Goal: Information Seeking & Learning: Learn about a topic

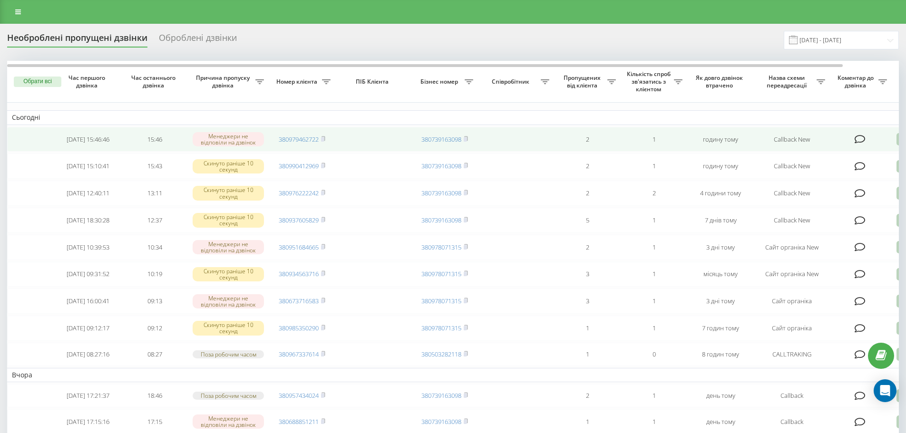
click at [860, 139] on icon at bounding box center [859, 140] width 11 height 10
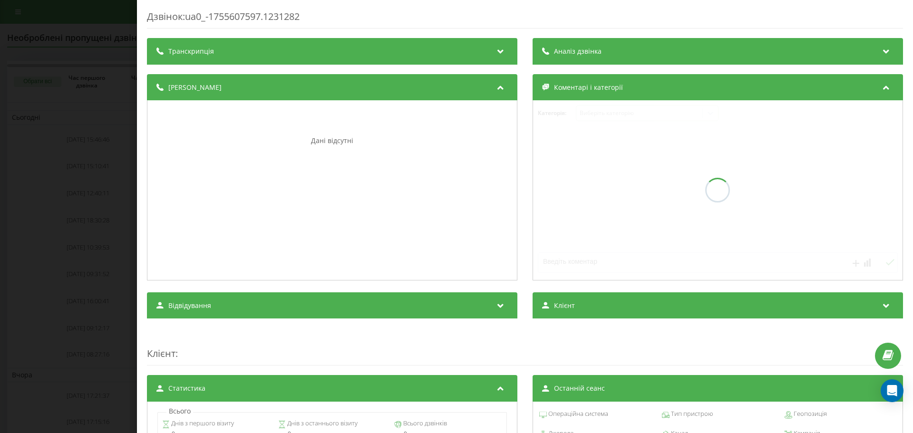
click at [39, 191] on div "Дзвінок : ua0_-1755607597.1231282 Транскрипція Для AI-аналізу майбутніх дзвінкі…" at bounding box center [456, 216] width 913 height 433
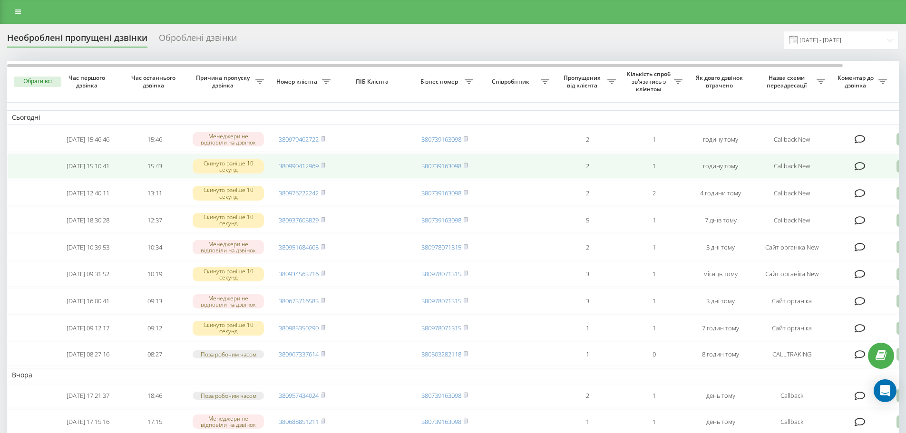
click at [861, 169] on icon at bounding box center [859, 167] width 11 height 10
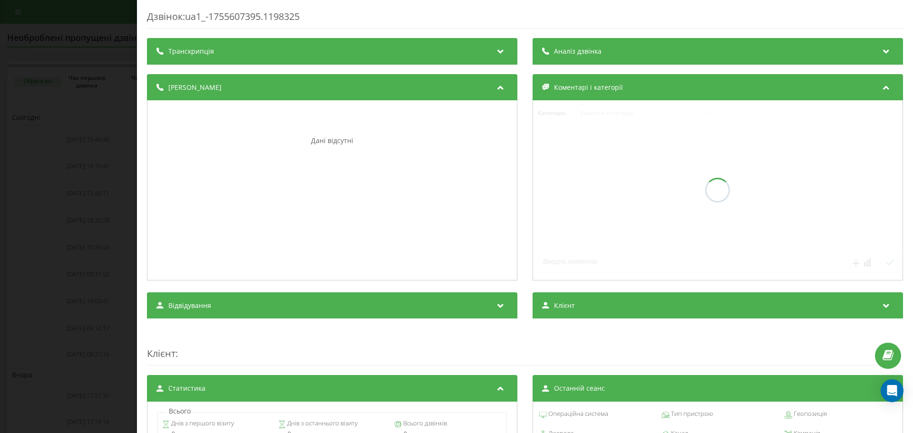
click at [82, 96] on div "Дзвінок : ua1_-1755607395.1198325 Транскрипція Для AI-аналізу майбутніх дзвінкі…" at bounding box center [456, 216] width 913 height 433
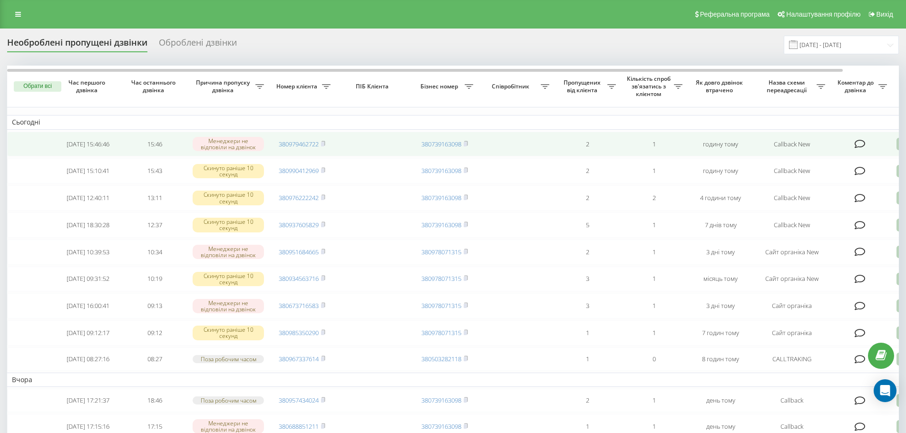
click at [860, 144] on icon at bounding box center [859, 144] width 11 height 10
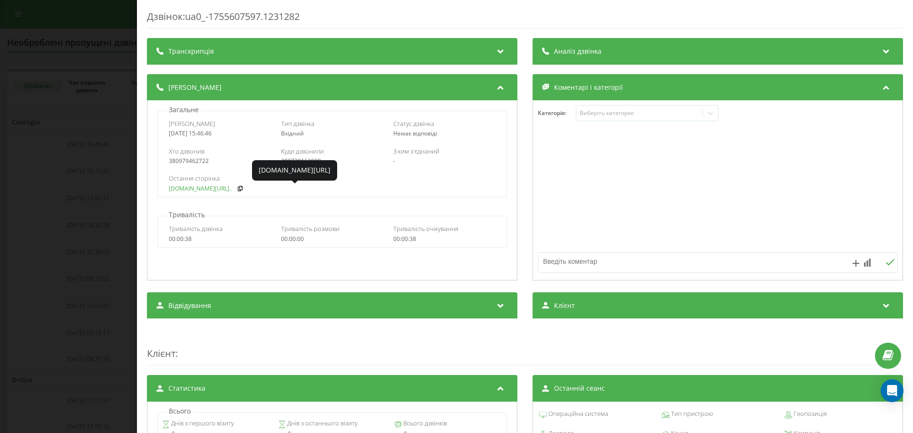
click at [188, 189] on link "fix-parts.in.ua/ru/bmw-x..." at bounding box center [200, 188] width 63 height 7
click at [79, 176] on div "Дзвінок : ua0_-1755607597.1231282 Транскрипція Для AI-аналізу майбутніх дзвінкі…" at bounding box center [456, 216] width 913 height 433
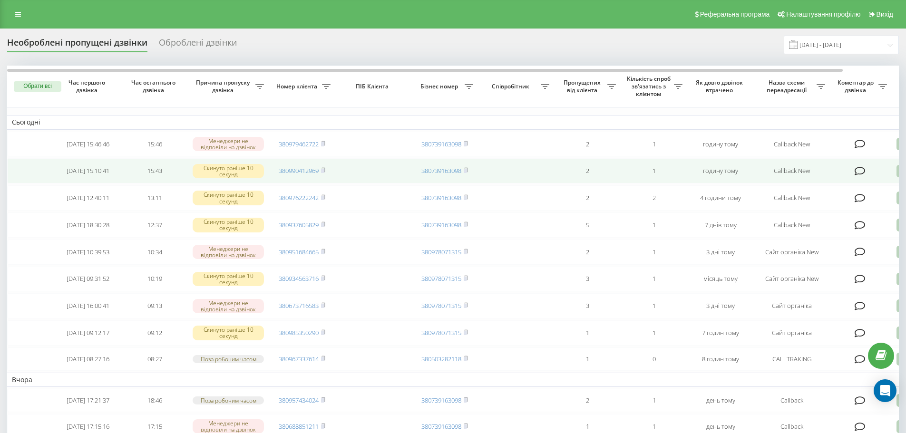
click at [862, 174] on icon at bounding box center [859, 171] width 11 height 10
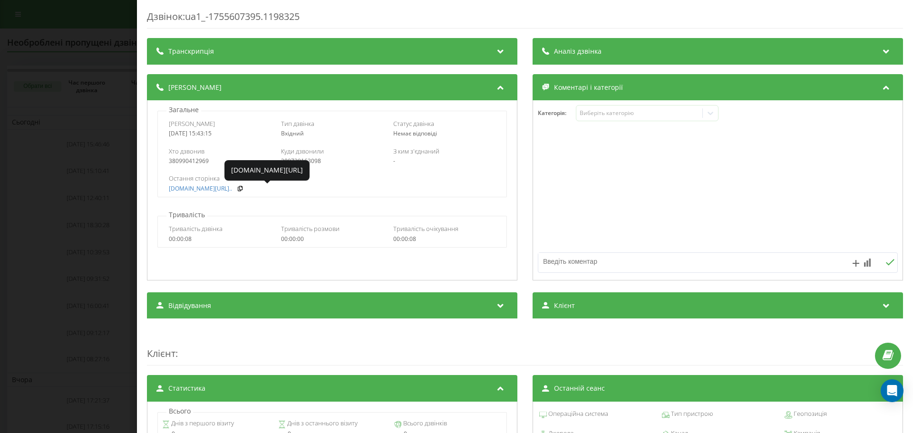
click at [102, 177] on div "Дзвінок : ua1_-1755607395.1198325 Транскрипція Для AI-аналізу майбутніх дзвінкі…" at bounding box center [456, 216] width 913 height 433
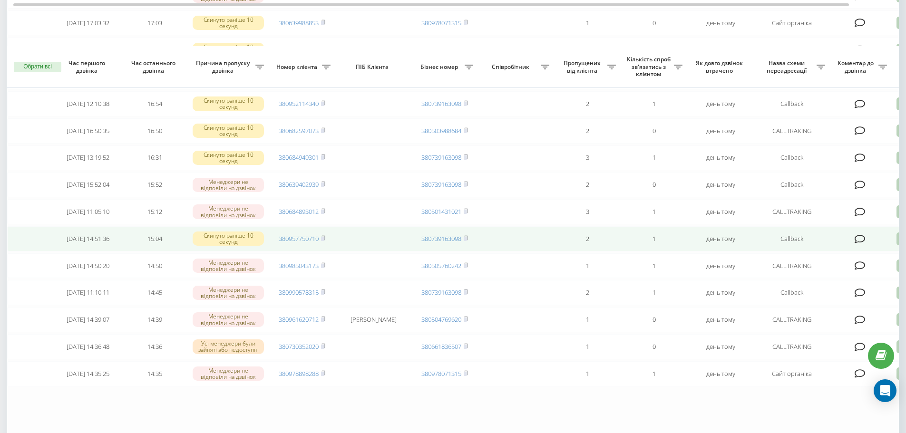
scroll to position [475, 0]
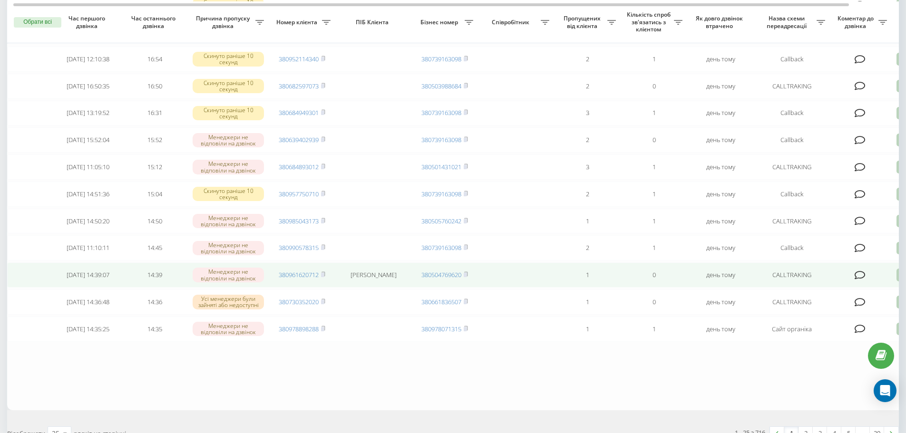
click at [862, 280] on icon at bounding box center [859, 276] width 11 height 10
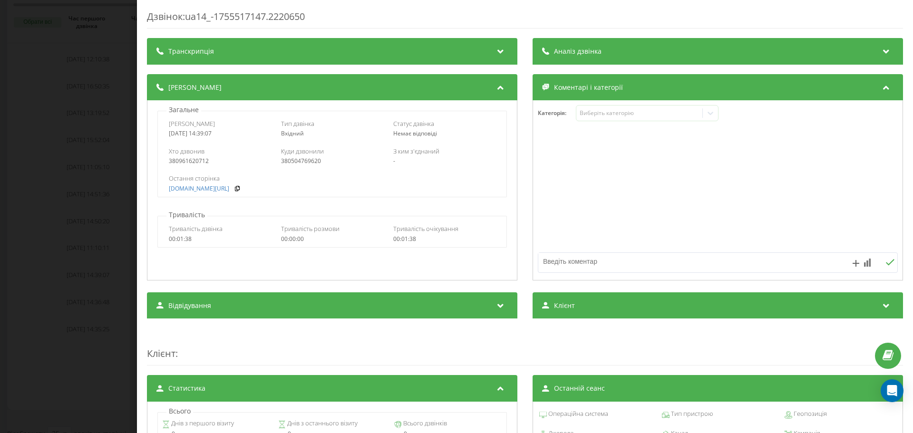
click at [112, 195] on div "Дзвінок : ua14_-1755517147.2220650 Транскрипція Для AI-аналізу майбутніх дзвінк…" at bounding box center [456, 216] width 913 height 433
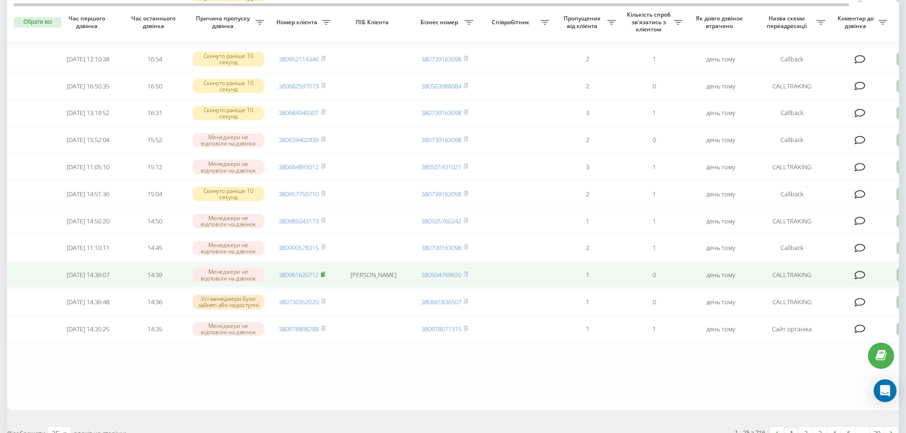
click at [324, 277] on rect at bounding box center [322, 275] width 3 height 4
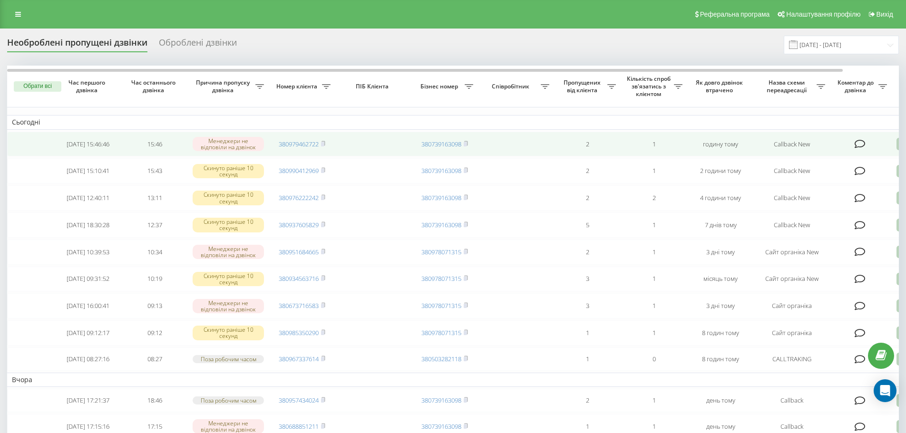
click at [861, 150] on td at bounding box center [861, 144] width 62 height 25
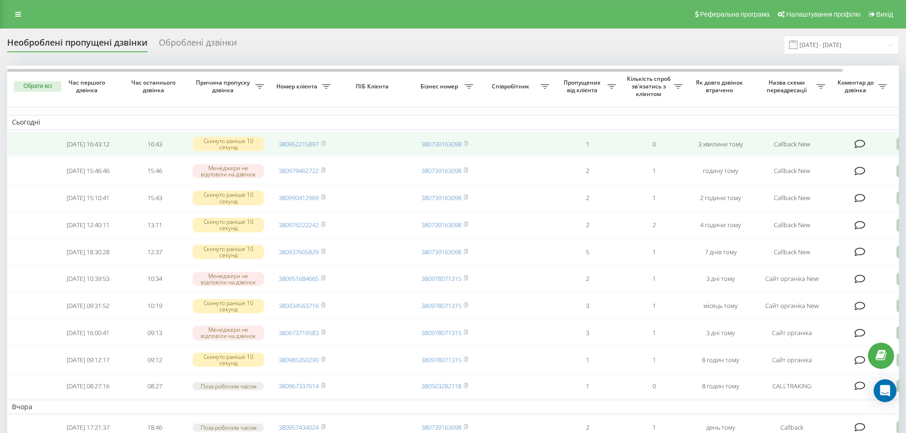
click at [855, 145] on icon at bounding box center [859, 144] width 11 height 10
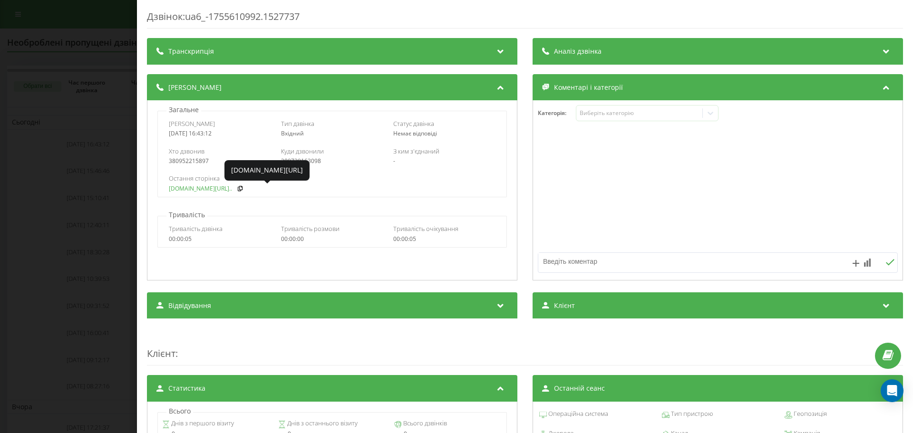
click at [189, 188] on link "[DOMAIN_NAME][URL].." at bounding box center [200, 188] width 63 height 7
click at [81, 162] on div "Дзвінок : ua6_-1755610992.1527737 Транскрипція Для AI-аналізу майбутніх дзвінкі…" at bounding box center [456, 216] width 913 height 433
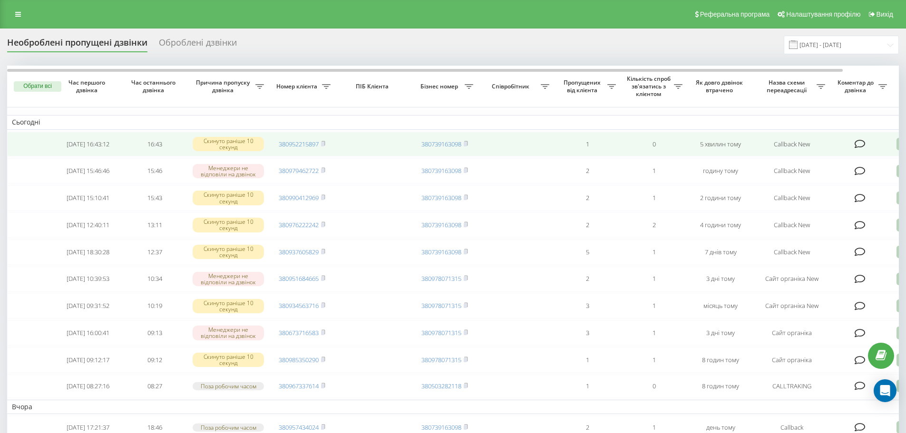
click at [858, 145] on icon at bounding box center [859, 144] width 11 height 10
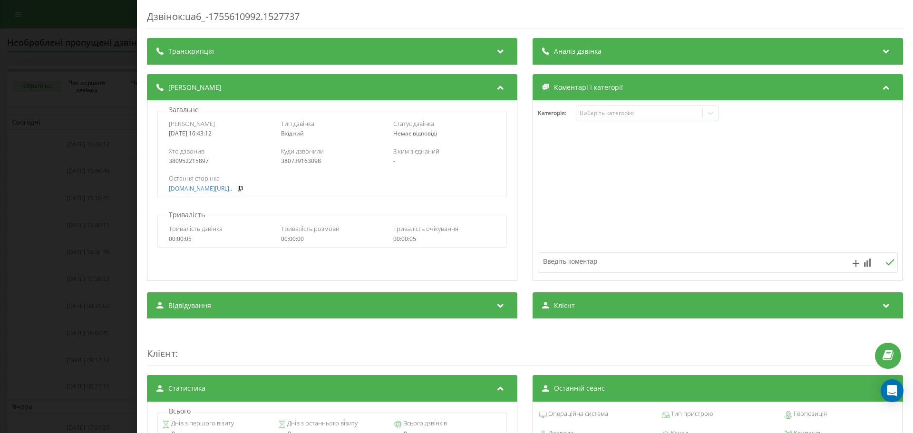
click at [85, 190] on div "Дзвінок : ua6_-1755610992.1527737 Транскрипція Для AI-аналізу майбутніх дзвінкі…" at bounding box center [456, 216] width 913 height 433
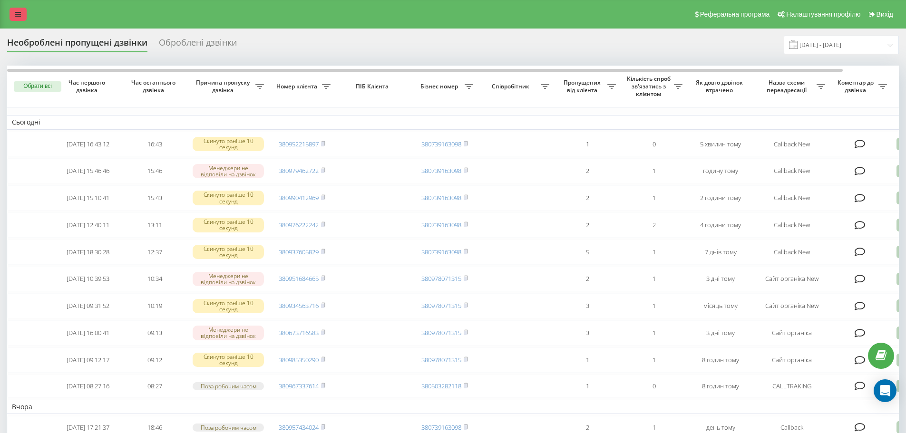
click at [24, 17] on link at bounding box center [18, 14] width 17 height 13
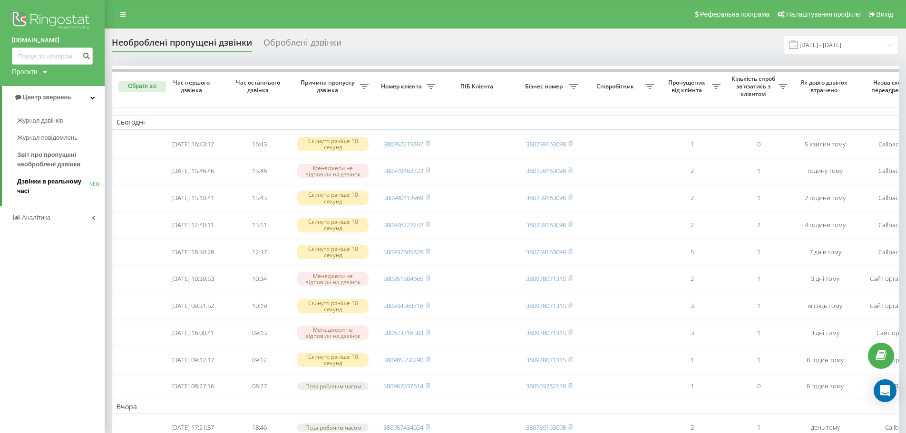
click at [63, 181] on span "Дзвінки в реальному часі" at bounding box center [53, 186] width 72 height 19
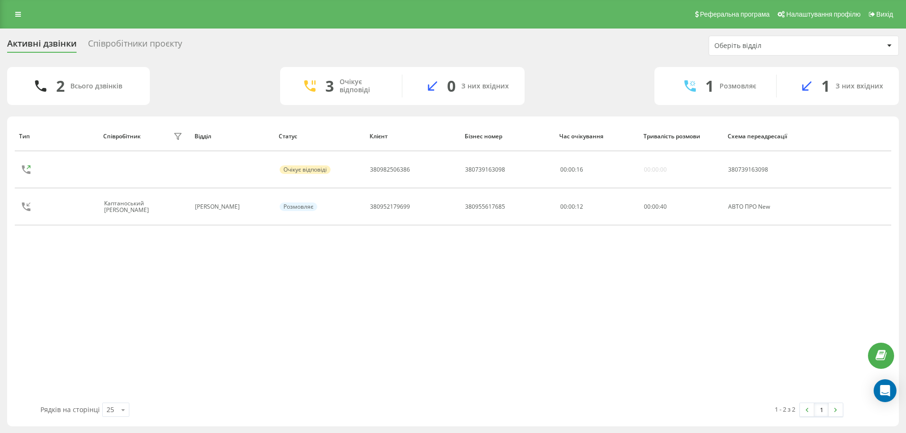
click at [131, 46] on div "Співробітники проєкту" at bounding box center [135, 46] width 94 height 15
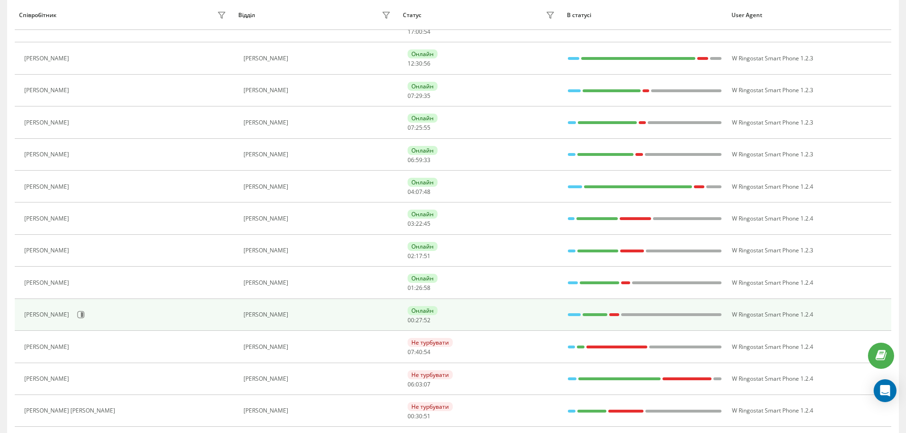
scroll to position [284, 0]
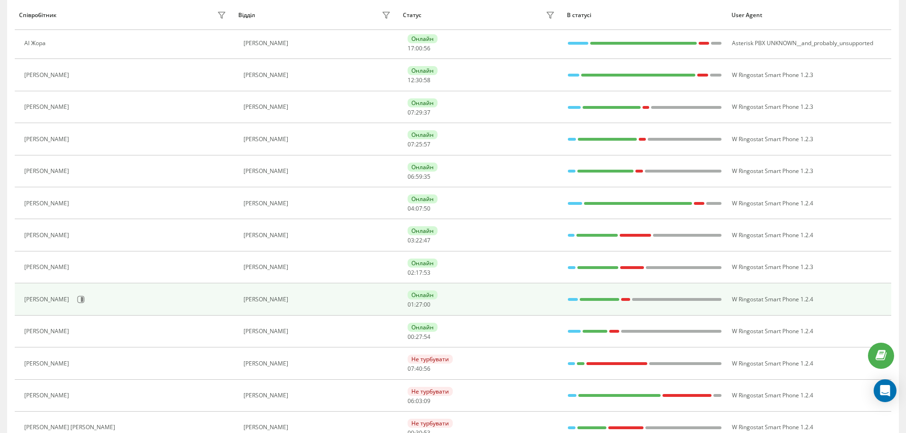
click at [474, 300] on div "Онлайн 01 : 27 : 00" at bounding box center [482, 299] width 150 height 18
click at [81, 301] on icon at bounding box center [82, 299] width 2 height 5
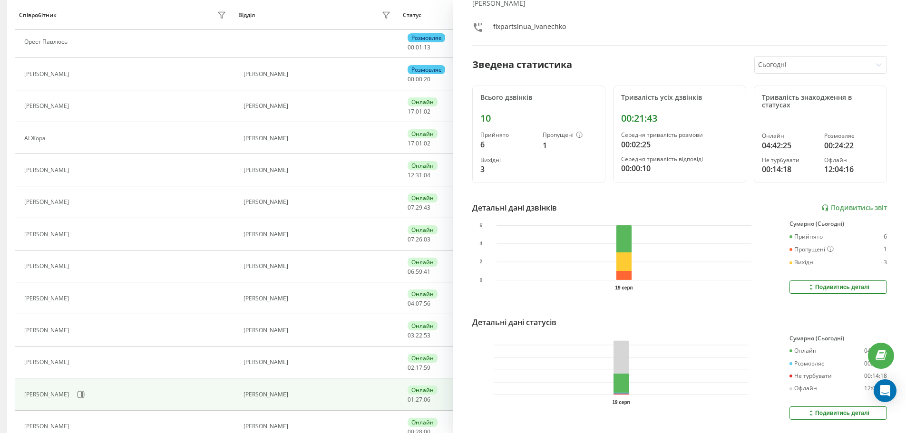
scroll to position [35, 0]
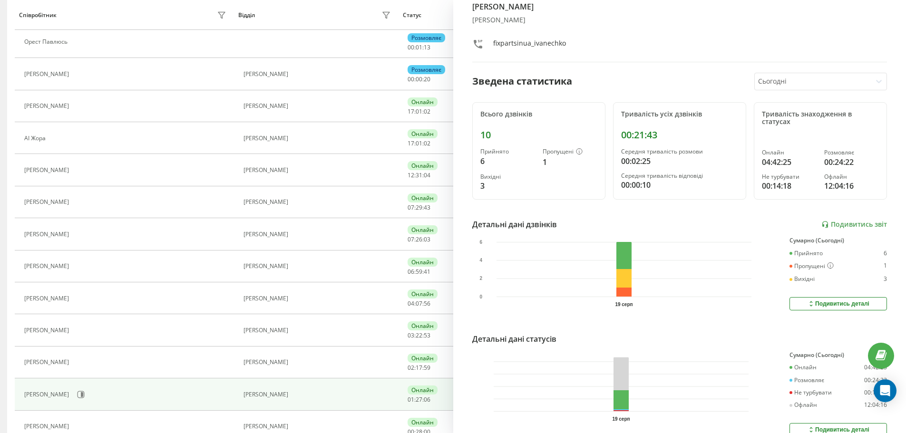
click at [784, 73] on div "Сьогодні" at bounding box center [820, 82] width 133 height 18
click at [789, 75] on div "Сьогодні" at bounding box center [813, 81] width 116 height 17
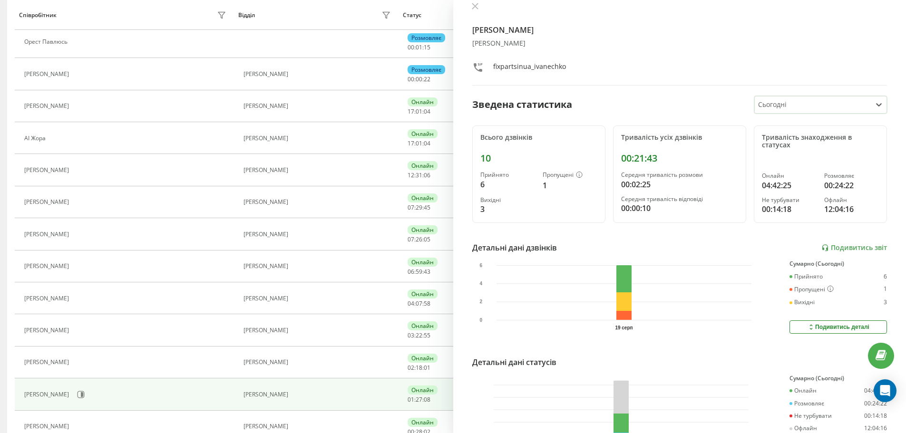
scroll to position [0, 0]
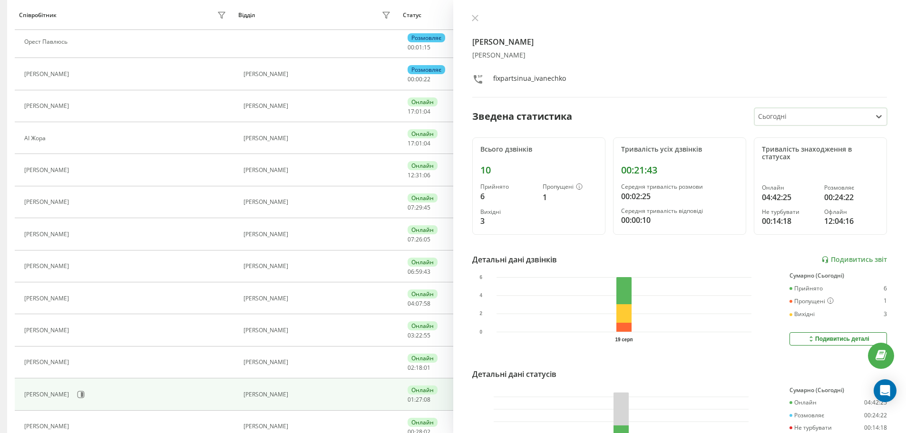
click at [590, 53] on div "Метро Вітковськіши" at bounding box center [679, 55] width 415 height 8
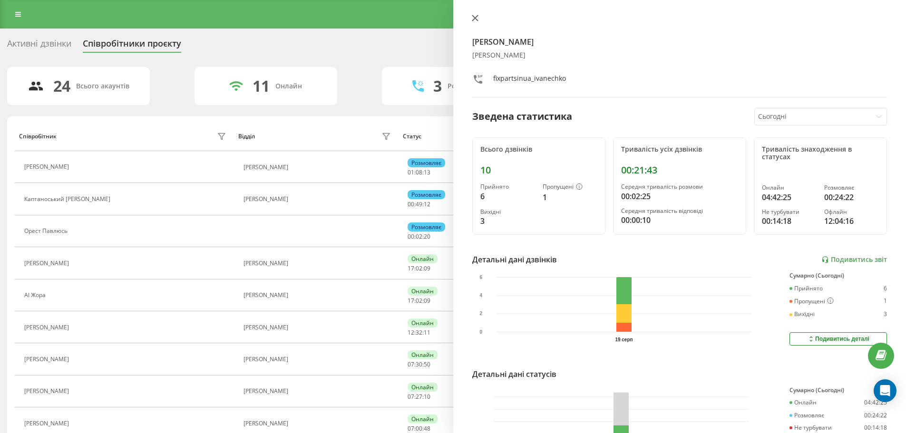
click at [475, 15] on icon at bounding box center [475, 18] width 7 height 7
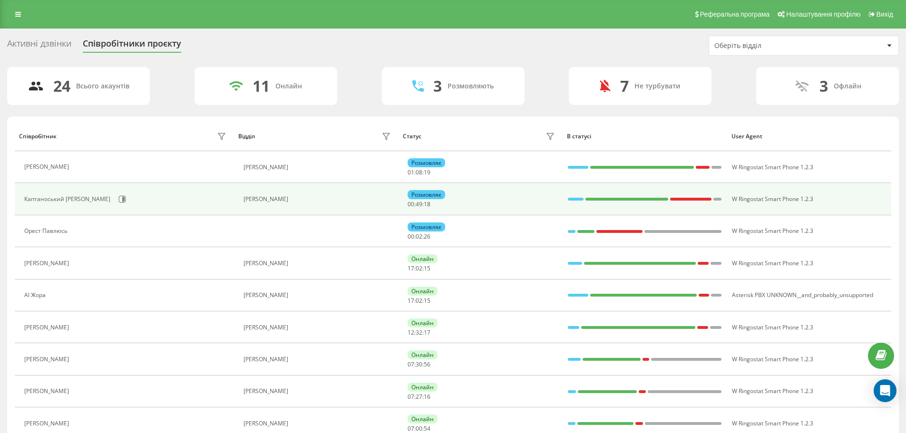
click at [455, 195] on div "Розмовляє 00 : 49 : 18" at bounding box center [482, 199] width 150 height 18
click at [422, 193] on div "Розмовляє" at bounding box center [426, 194] width 38 height 9
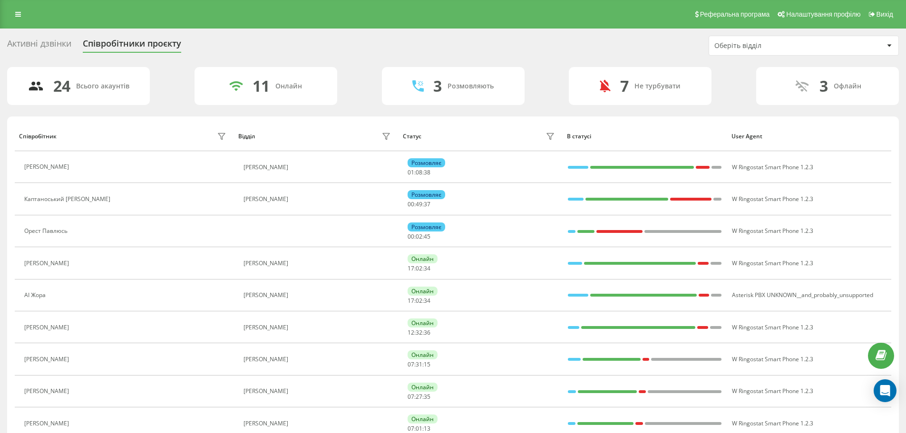
click at [784, 42] on div "Оберіть відділ" at bounding box center [771, 46] width 114 height 8
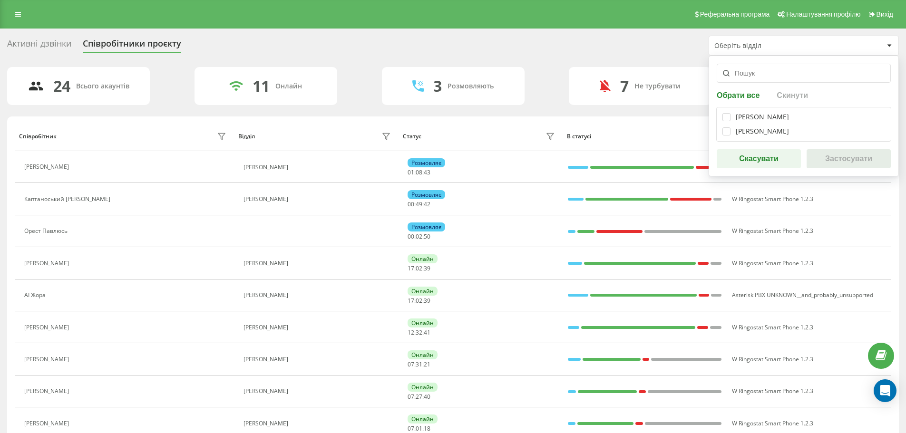
click at [56, 44] on div "Активні дзвінки" at bounding box center [39, 46] width 64 height 15
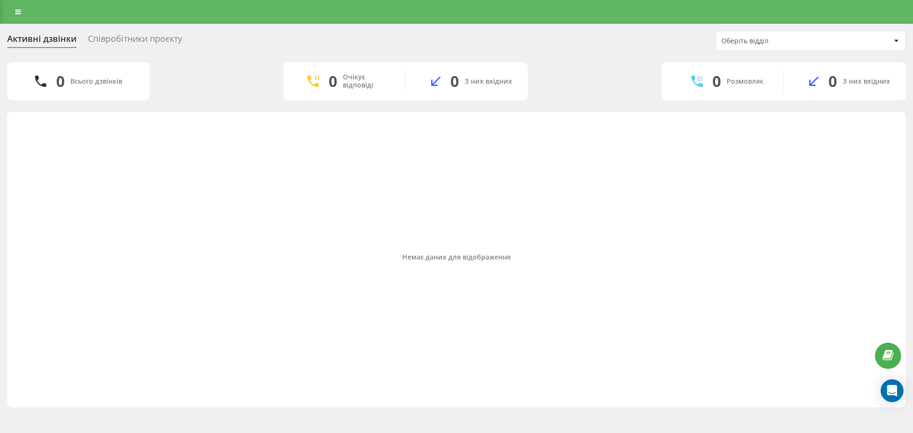
click at [12, 10] on link at bounding box center [18, 11] width 17 height 13
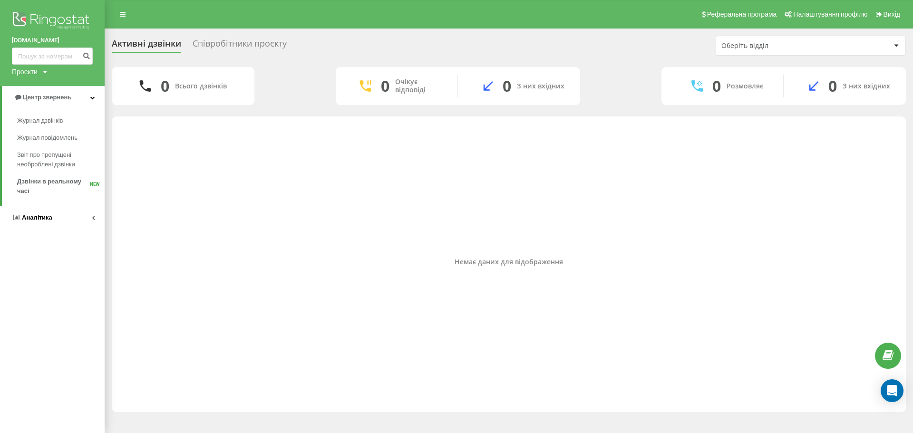
click at [87, 219] on link "Аналiтика" at bounding box center [52, 217] width 105 height 23
click at [83, 122] on link "Аналiтика" at bounding box center [53, 120] width 103 height 23
click at [94, 121] on icon at bounding box center [93, 120] width 3 height 5
click at [92, 96] on icon at bounding box center [93, 97] width 3 height 5
click at [62, 135] on span "Журнал повідомлень" at bounding box center [49, 138] width 65 height 10
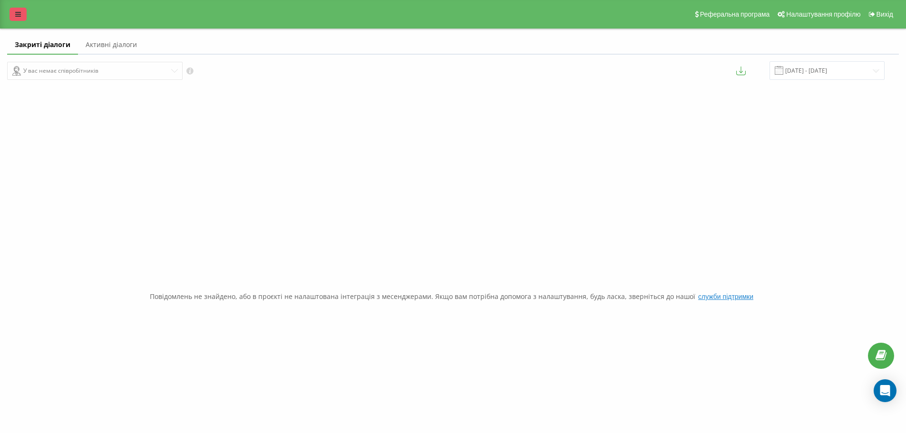
click at [19, 17] on icon at bounding box center [18, 14] width 6 height 7
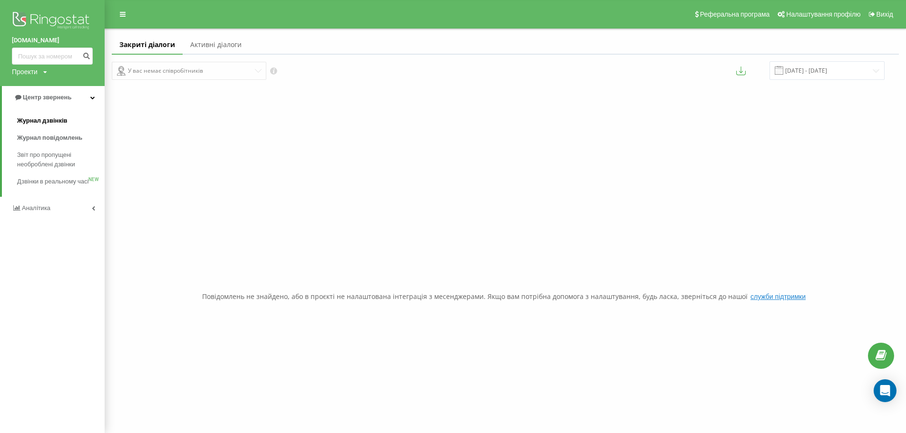
click at [57, 121] on span "Журнал дзвінків" at bounding box center [42, 121] width 50 height 10
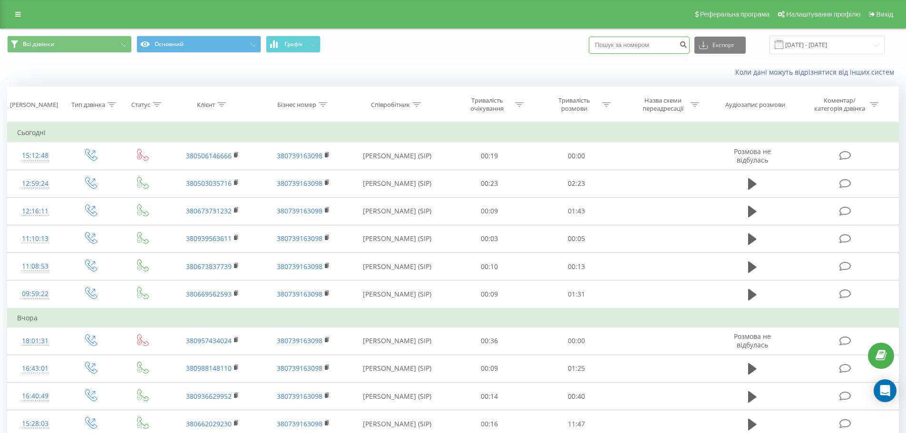
click at [643, 49] on input at bounding box center [639, 45] width 101 height 17
click at [770, 56] on div "Всі дзвінки Основний Графік Експорт .csv .xls .xlsx 19.07.2025 - 19.08.2025" at bounding box center [452, 45] width 905 height 32
click at [778, 73] on link "Коли дані можуть відрізнятися вiд інших систем" at bounding box center [817, 72] width 164 height 9
drag, startPoint x: 639, startPoint y: 48, endPoint x: 646, endPoint y: 48, distance: 6.7
click at [639, 48] on input at bounding box center [639, 45] width 101 height 17
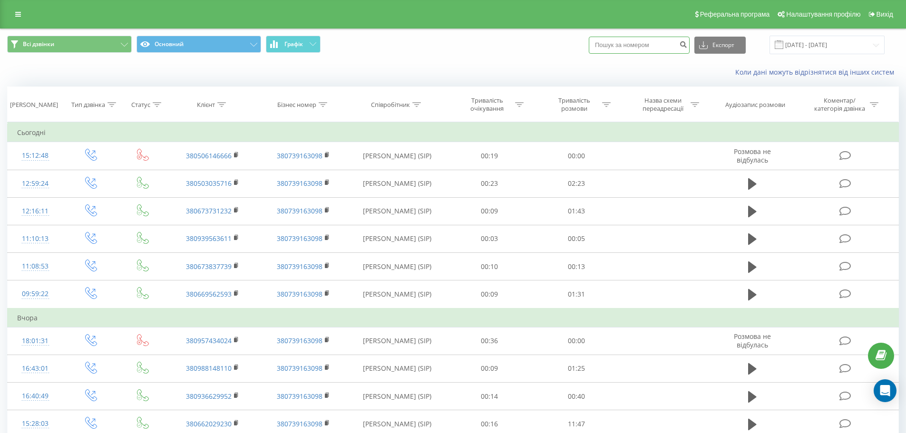
paste input "+380674420992"
type input "+380674420992"
click at [687, 43] on icon "submit" at bounding box center [683, 43] width 8 height 6
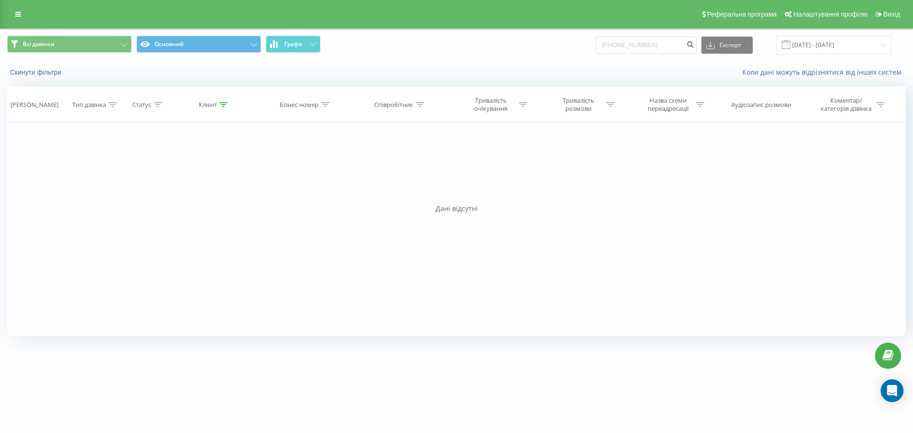
click at [426, 66] on div "Скинути фільтри Коли дані можуть відрізнятися вiд інших систем" at bounding box center [456, 72] width 912 height 23
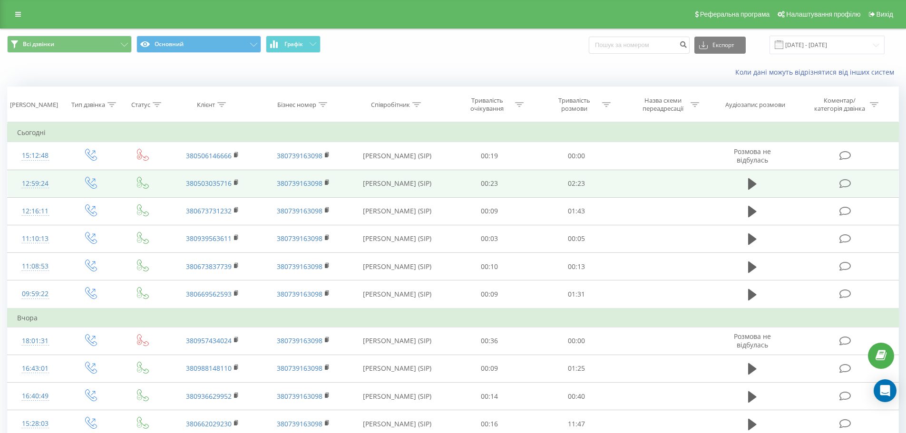
click at [603, 184] on td "02:23" at bounding box center [576, 184] width 87 height 28
click at [754, 182] on icon at bounding box center [752, 183] width 9 height 13
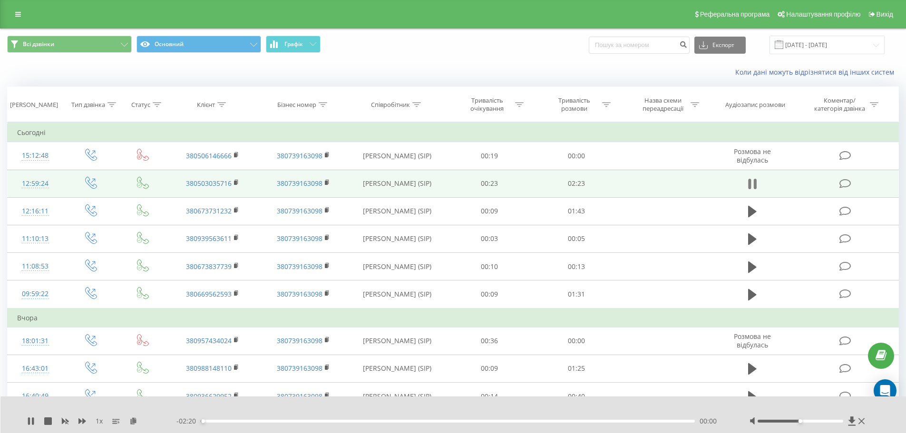
click at [753, 184] on icon at bounding box center [752, 183] width 9 height 13
click at [171, 46] on button "Основний" at bounding box center [198, 44] width 125 height 17
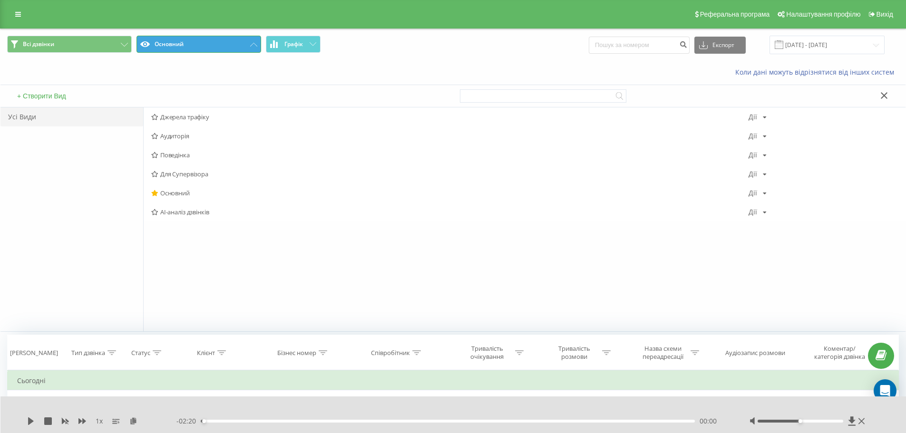
click at [178, 46] on button "Основний" at bounding box center [198, 44] width 125 height 17
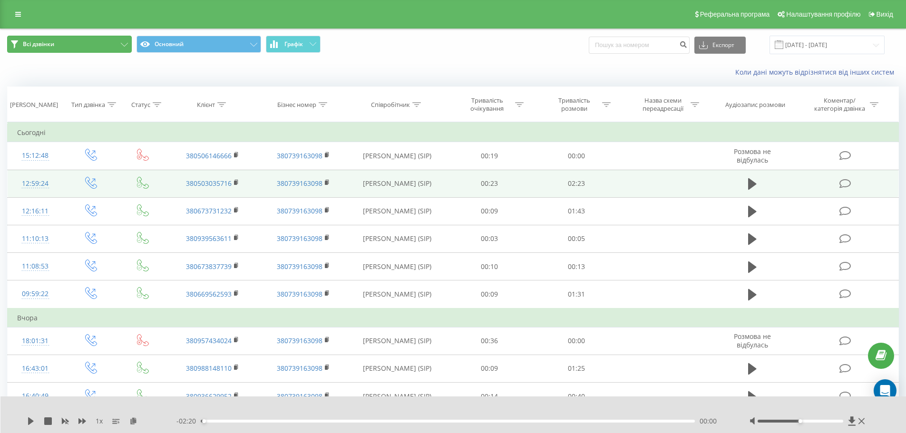
click at [103, 44] on button "Всі дзвінки" at bounding box center [69, 44] width 125 height 17
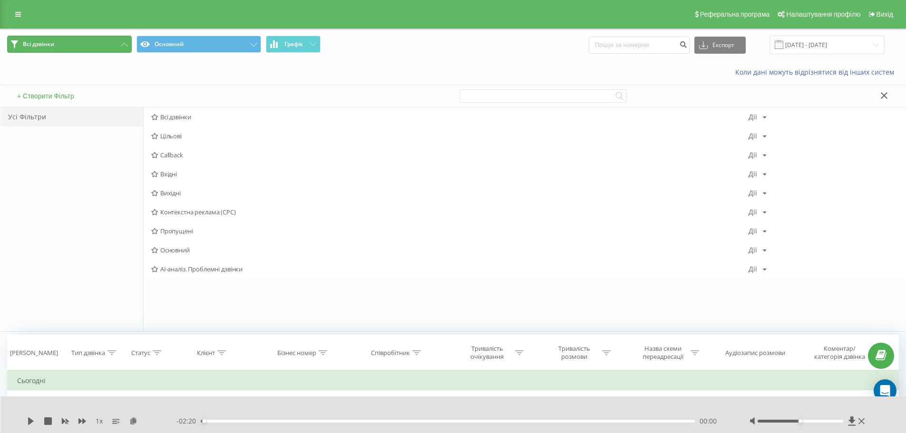
click at [103, 44] on button "Всі дзвінки" at bounding box center [69, 44] width 125 height 17
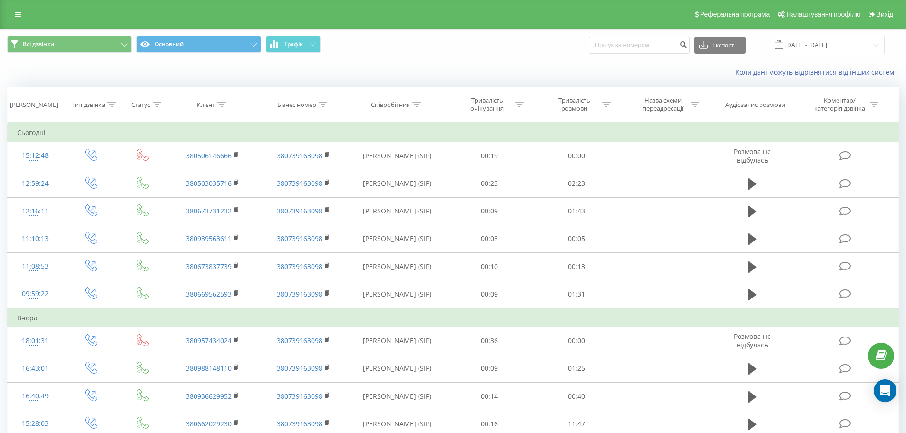
click at [10, 18] on link at bounding box center [18, 14] width 17 height 13
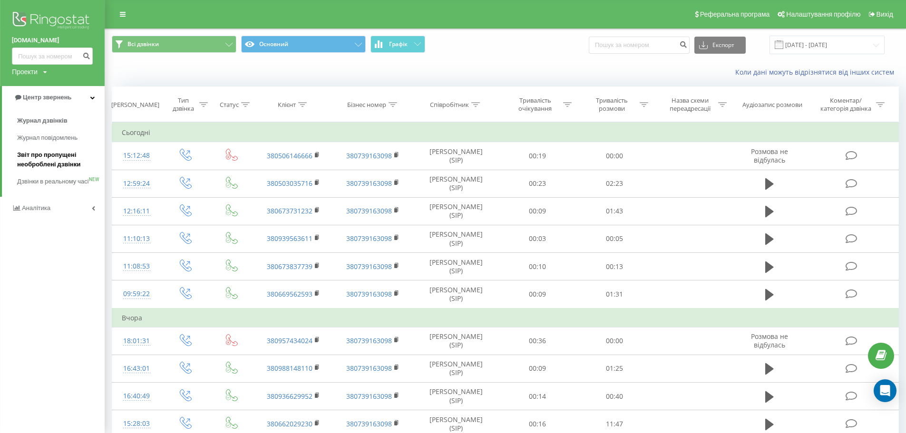
click at [58, 164] on span "Звіт про пропущені необроблені дзвінки" at bounding box center [58, 159] width 83 height 19
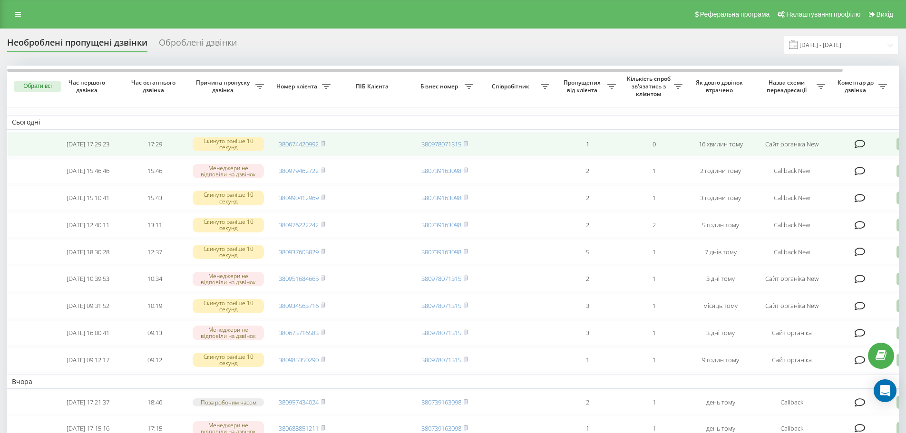
click at [857, 143] on icon at bounding box center [859, 144] width 11 height 10
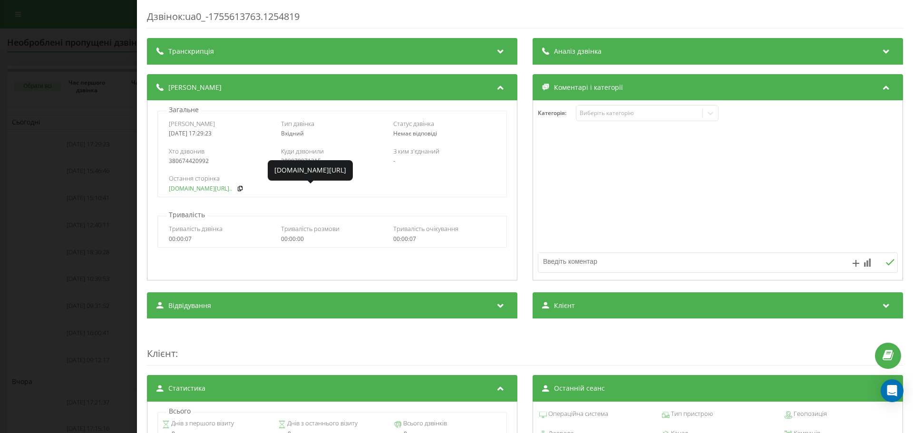
click at [207, 189] on link "fix-parts.in.ua/catalog/..." at bounding box center [200, 188] width 63 height 7
click at [213, 160] on div "380674420992" at bounding box center [220, 161] width 102 height 7
click at [86, 198] on div "Дзвінок : ua0_-1755613763.1254819 Транскрипція Для AI-аналізу майбутніх дзвінкі…" at bounding box center [456, 216] width 913 height 433
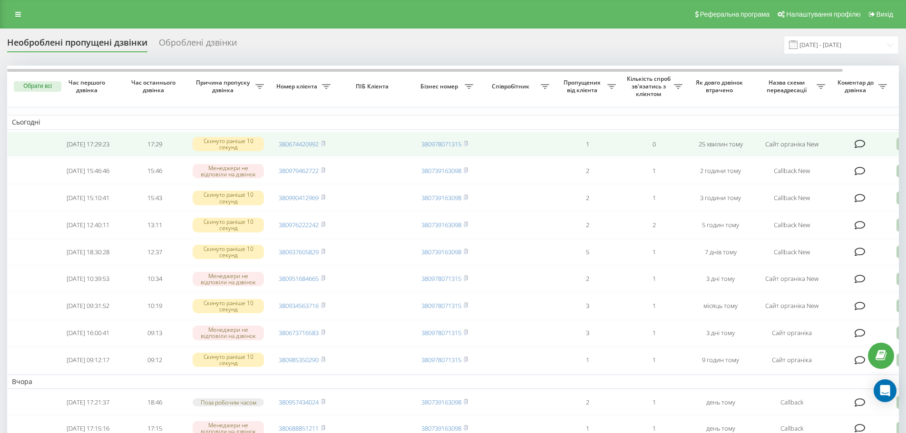
click at [859, 145] on icon at bounding box center [859, 144] width 11 height 10
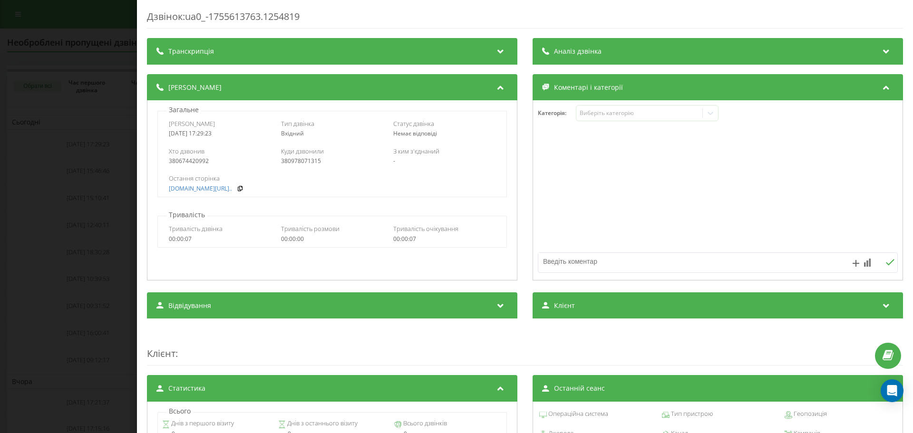
click at [89, 192] on div "Дзвінок : ua0_-1755613763.1254819 Транскрипція Для AI-аналізу майбутніх дзвінкі…" at bounding box center [456, 216] width 913 height 433
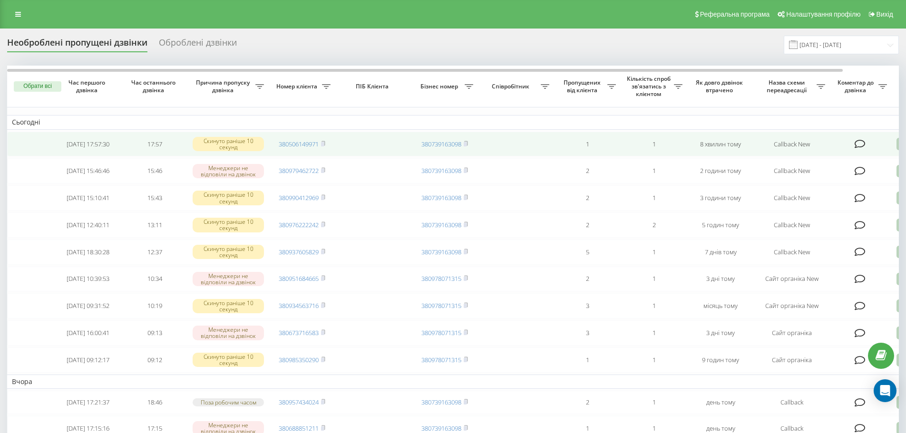
click at [861, 145] on icon at bounding box center [859, 144] width 11 height 10
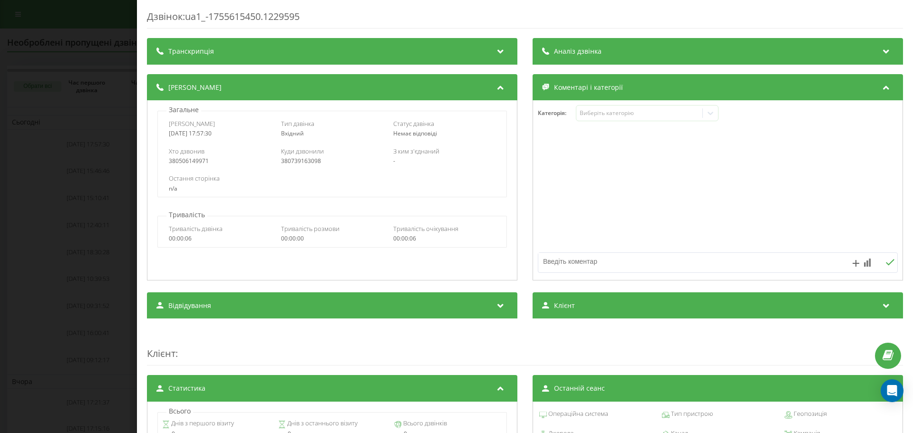
click at [106, 223] on div "Дзвінок : ua1_-1755615450.1229595 Транскрипція Для AI-аналізу майбутніх дзвінкі…" at bounding box center [456, 216] width 913 height 433
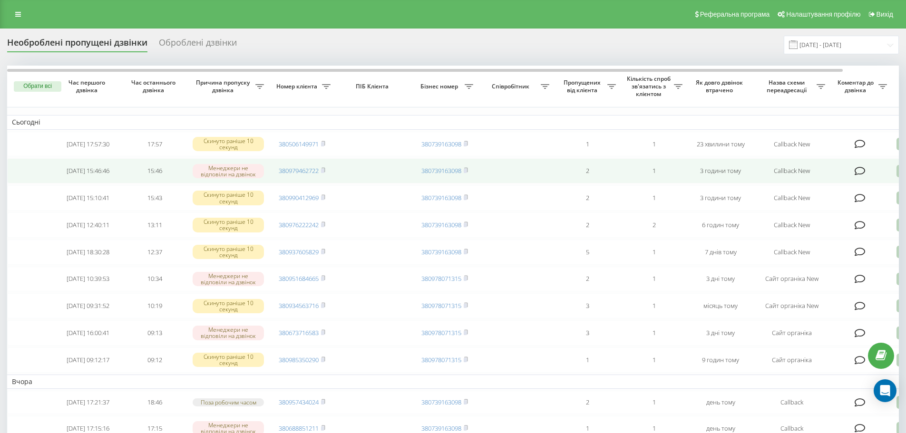
click at [218, 175] on div "Менеджери не відповіли на дзвінок" at bounding box center [228, 171] width 71 height 14
click at [83, 176] on td "[DATE] 15:46:46" at bounding box center [88, 170] width 67 height 25
click at [861, 171] on icon at bounding box center [859, 171] width 11 height 10
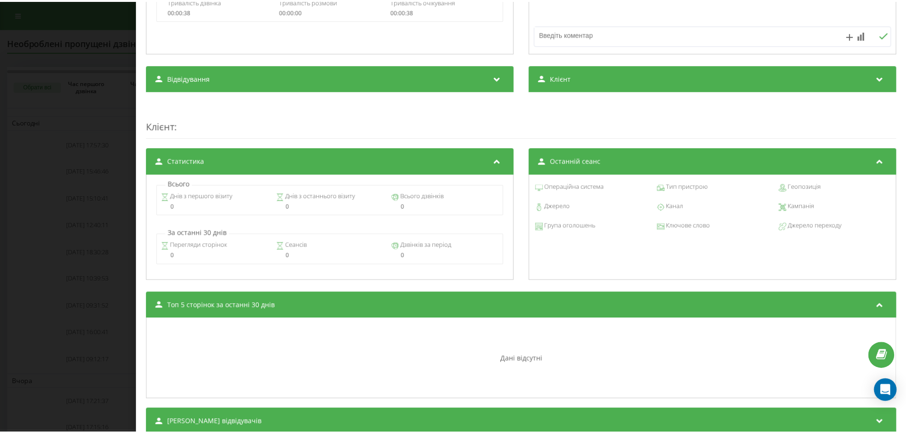
scroll to position [238, 0]
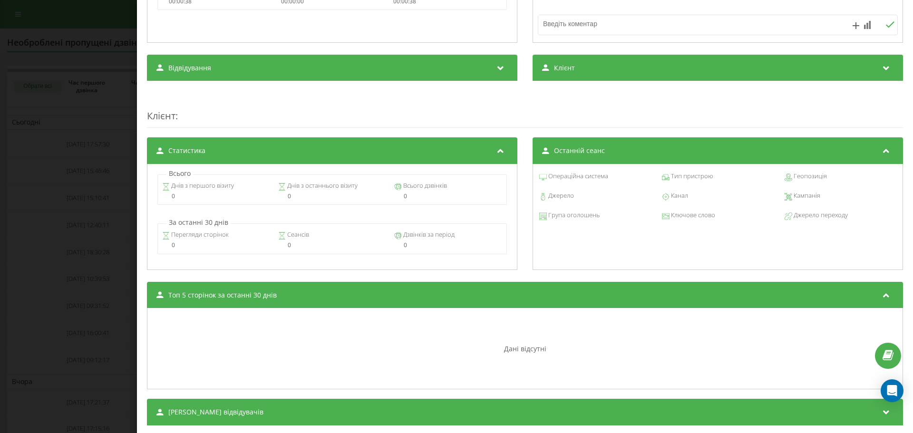
click at [58, 243] on div "Дзвінок : ua0_-1755607597.1231282 Транскрипція Для AI-аналізу майбутніх дзвінкі…" at bounding box center [456, 216] width 913 height 433
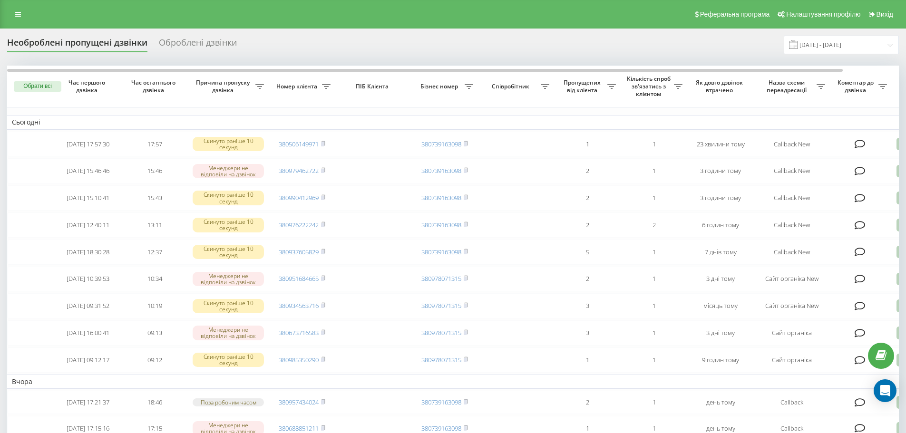
click at [223, 39] on div "Оброблені дзвінки" at bounding box center [198, 45] width 78 height 15
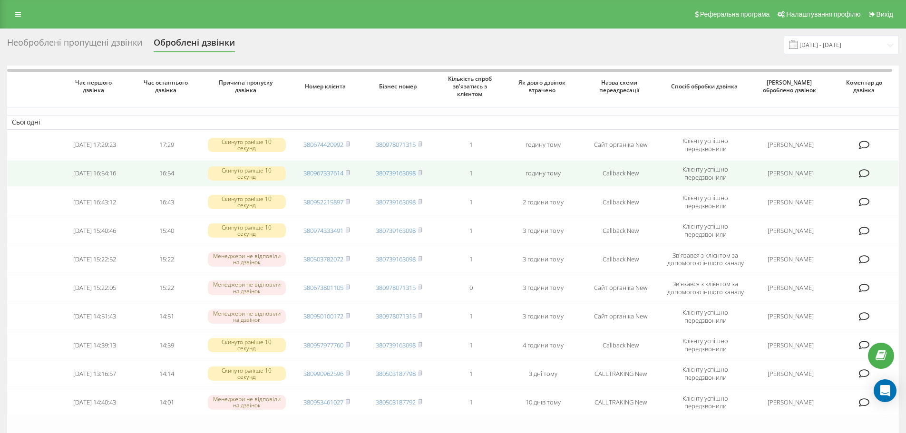
click at [867, 171] on icon at bounding box center [864, 174] width 11 height 10
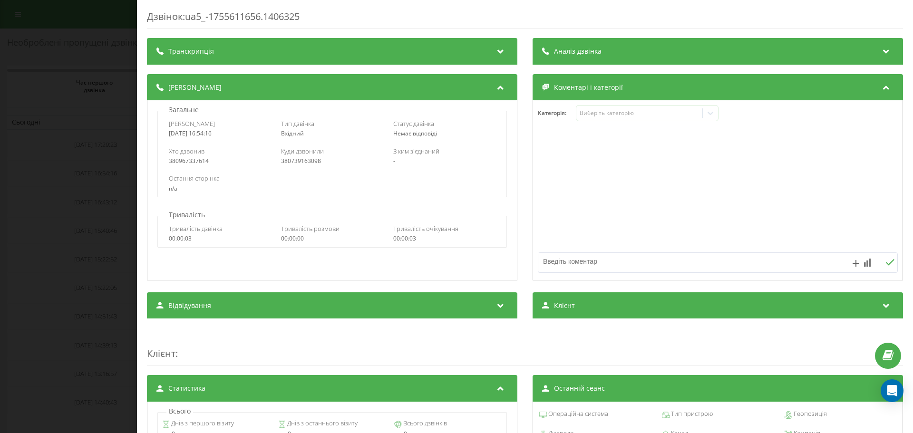
click at [813, 57] on div "Аналіз дзвінка" at bounding box center [717, 51] width 370 height 27
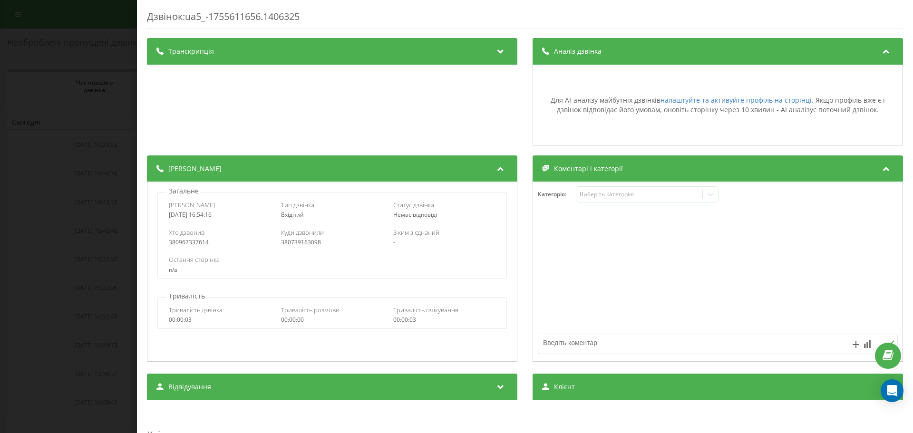
click at [869, 50] on div "Аналіз дзвінка" at bounding box center [717, 51] width 370 height 27
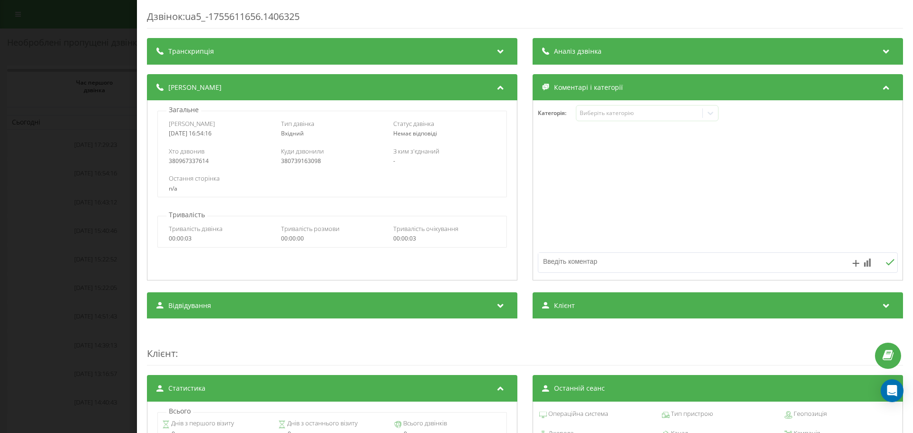
click at [401, 37] on div "Дзвінок : ua5_-1755611656.1406325 Транскрипція Для AI-аналізу майбутніх дзвінкі…" at bounding box center [525, 346] width 756 height 672
click at [444, 46] on div "Транскрипція" at bounding box center [332, 51] width 370 height 27
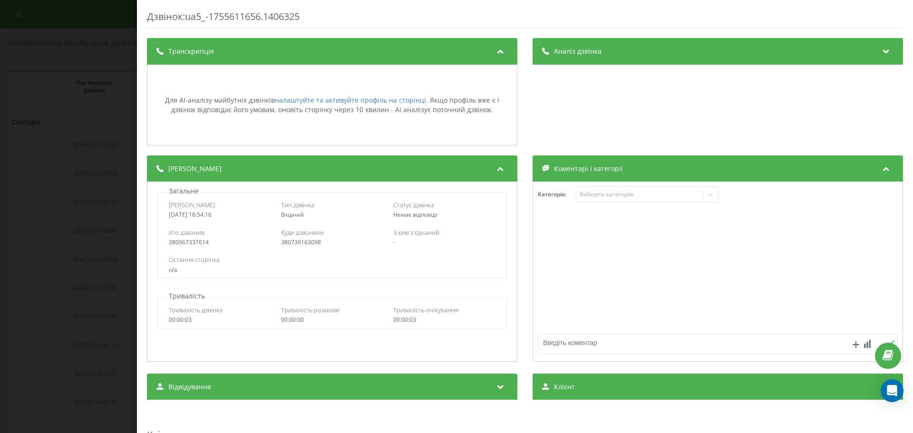
click at [457, 48] on div "Транскрипція" at bounding box center [332, 51] width 370 height 27
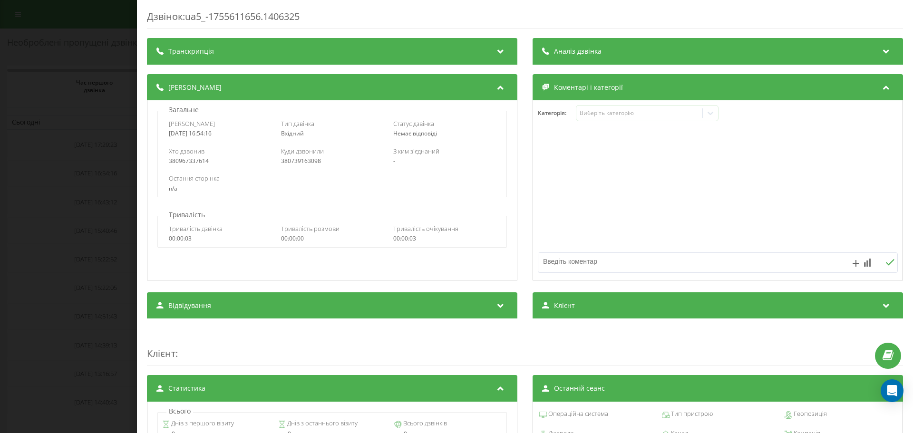
click at [18, 100] on div "Дзвінок : ua5_-1755611656.1406325 Транскрипція Для AI-аналізу майбутніх дзвінкі…" at bounding box center [456, 216] width 913 height 433
